Goal: Task Accomplishment & Management: Manage account settings

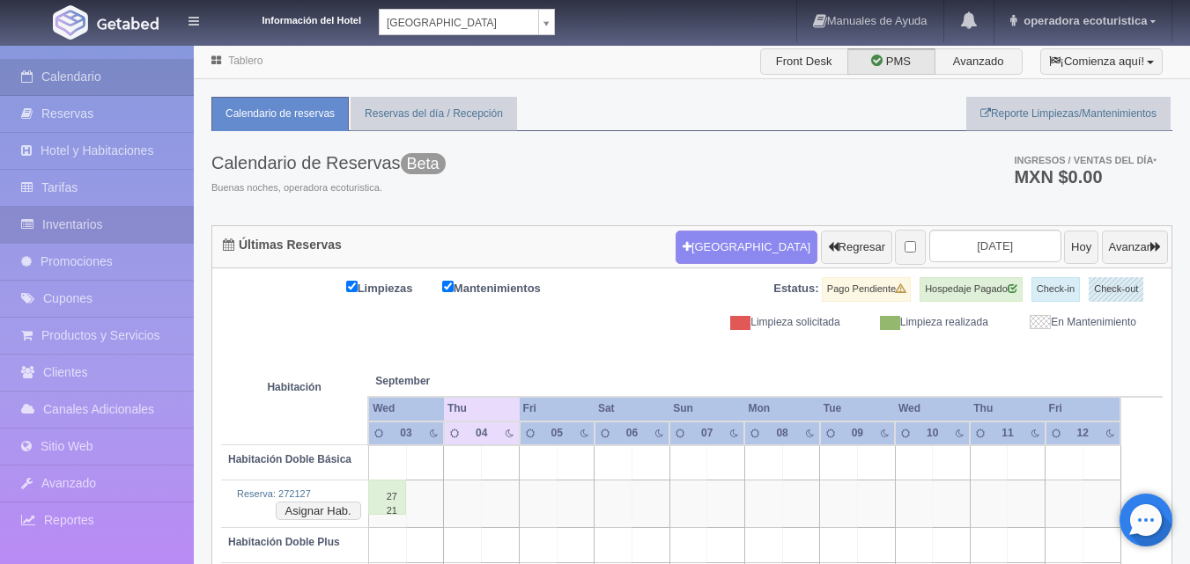
click at [73, 232] on link "Inventarios" at bounding box center [97, 225] width 194 height 36
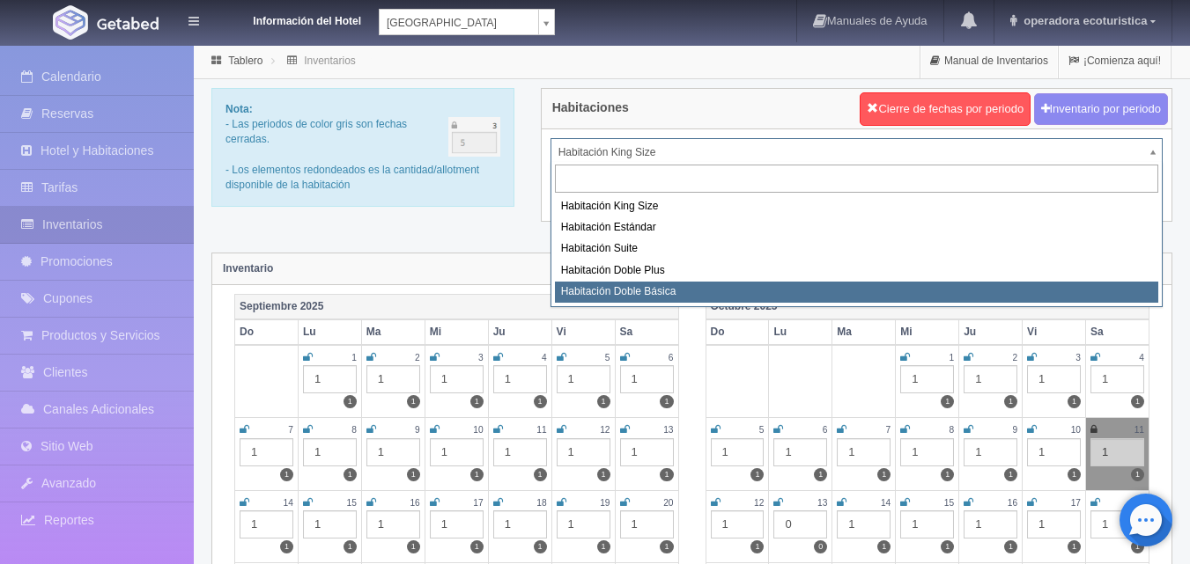
select select "1666"
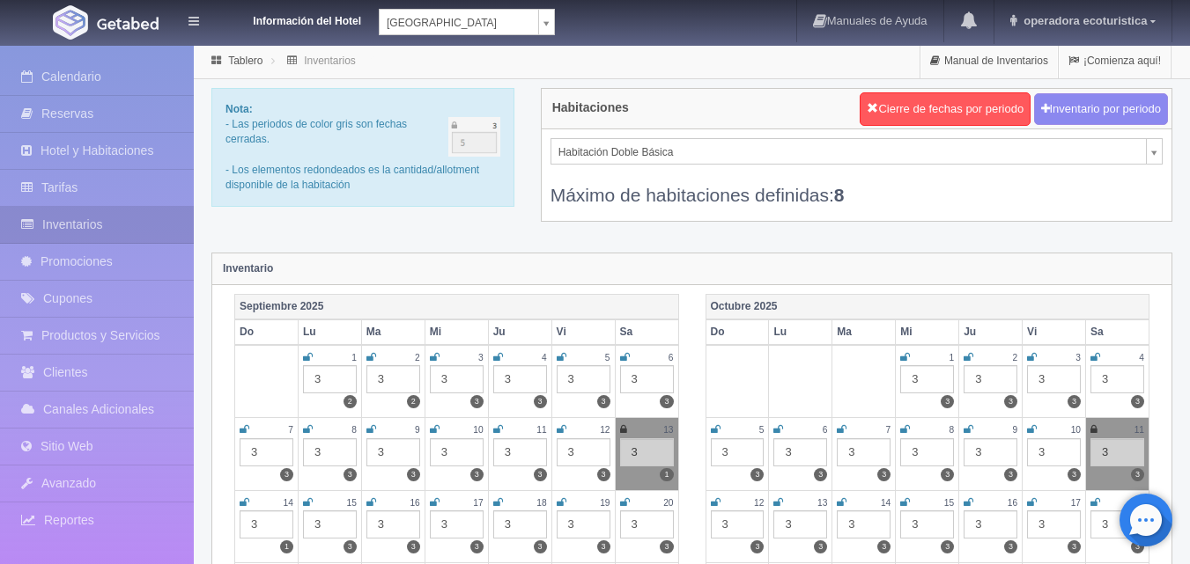
click at [561, 353] on icon at bounding box center [562, 357] width 10 height 11
click at [623, 357] on icon at bounding box center [625, 357] width 10 height 11
